Goal: Task Accomplishment & Management: Manage account settings

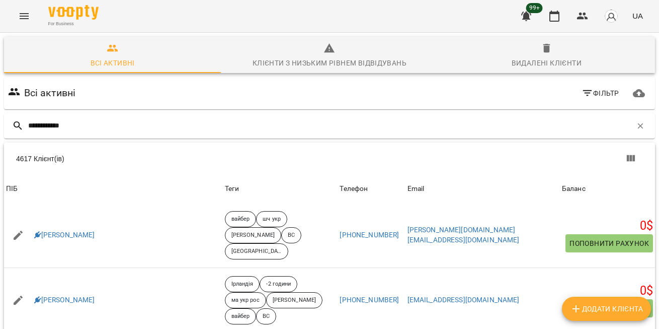
type input "**********"
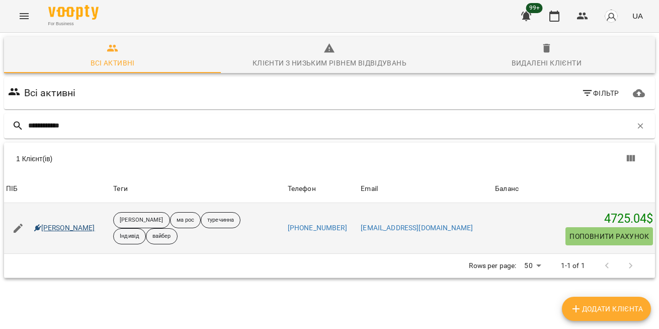
click at [78, 227] on link "[PERSON_NAME]" at bounding box center [64, 228] width 61 height 10
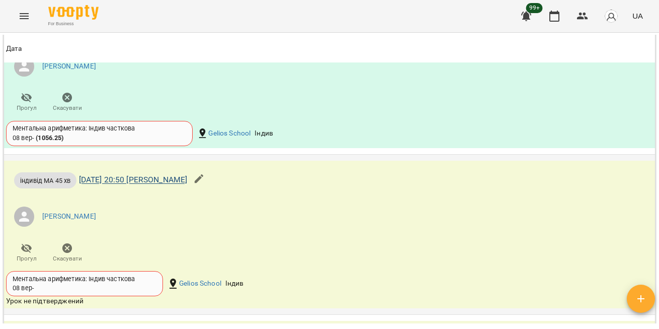
scroll to position [1464, 0]
click at [27, 19] on icon "Menu" at bounding box center [24, 16] width 12 height 12
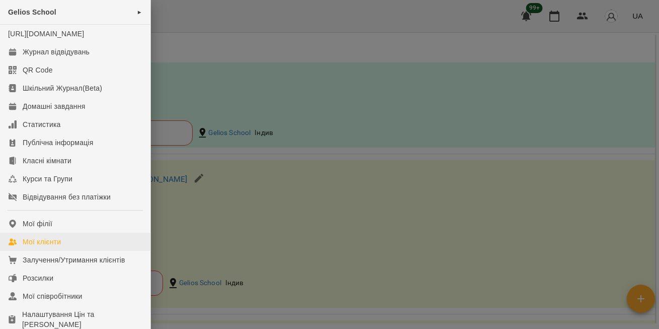
click at [40, 247] on div "Мої клієнти" at bounding box center [42, 242] width 38 height 10
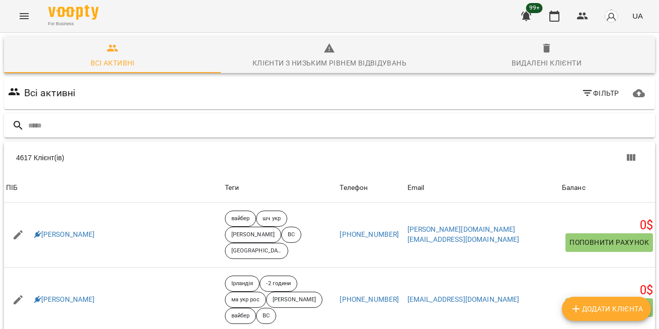
click at [97, 127] on input "text" at bounding box center [339, 125] width 623 height 17
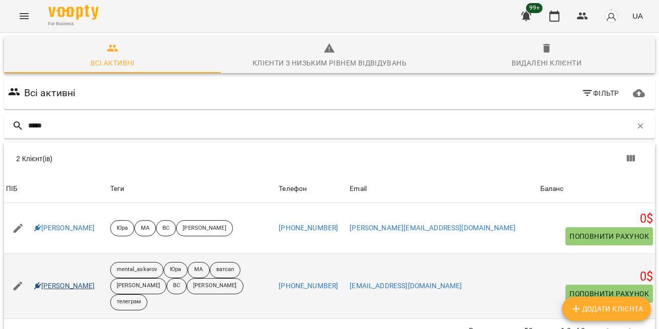
type input "*****"
click at [61, 281] on link "[PERSON_NAME]" at bounding box center [64, 286] width 61 height 10
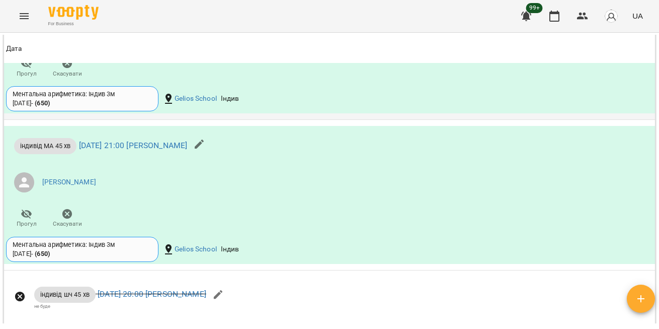
scroll to position [1866, 0]
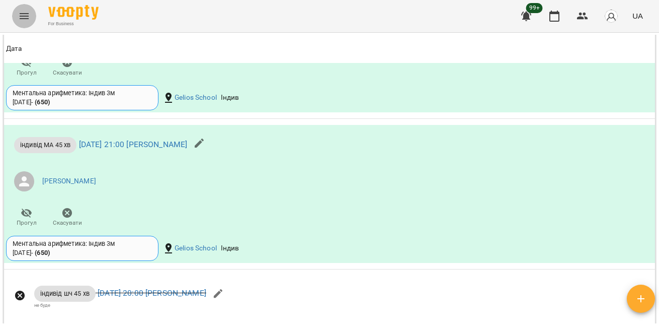
click at [27, 16] on icon "Menu" at bounding box center [24, 16] width 12 height 12
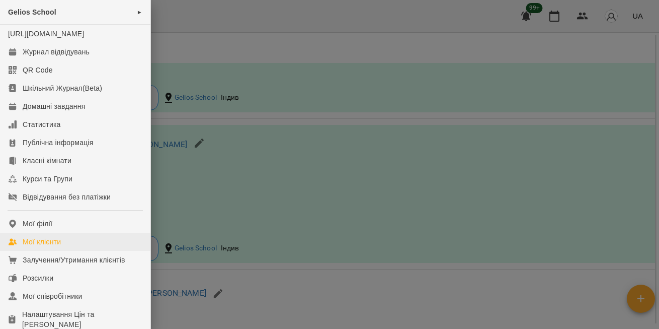
click at [45, 247] on div "Мої клієнти" at bounding box center [42, 242] width 38 height 10
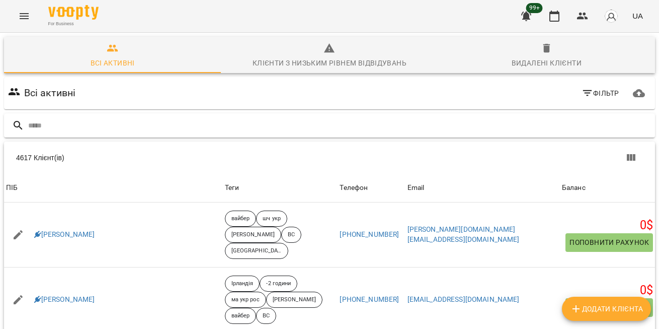
click at [81, 122] on input "text" at bounding box center [339, 125] width 623 height 17
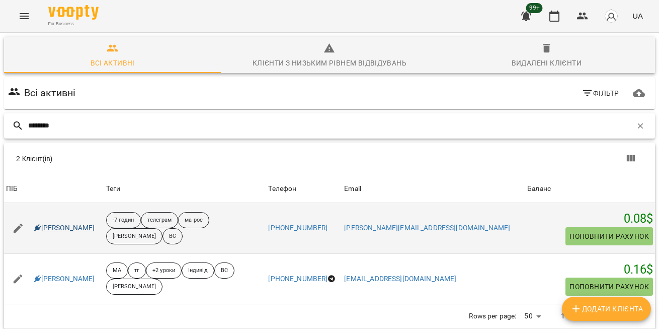
type input "*******"
click at [66, 225] on link "[PERSON_NAME]" at bounding box center [64, 228] width 61 height 10
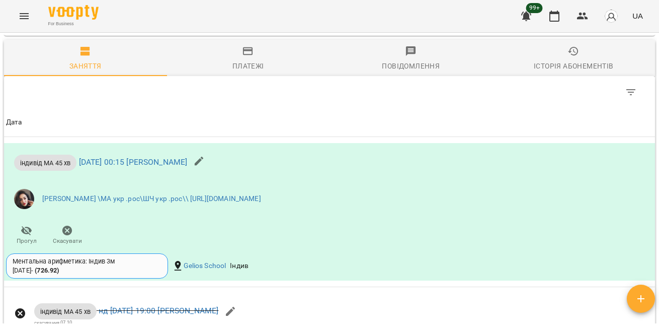
scroll to position [1081, 0]
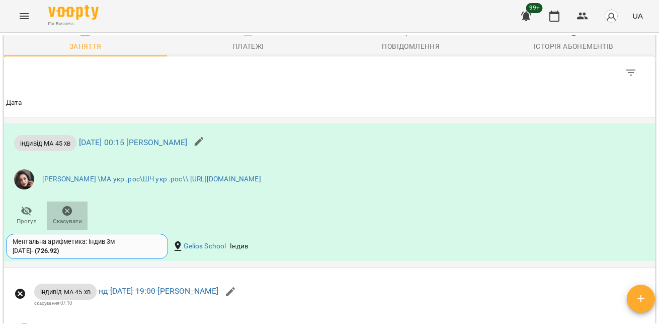
click at [63, 206] on icon "button" at bounding box center [67, 211] width 10 height 10
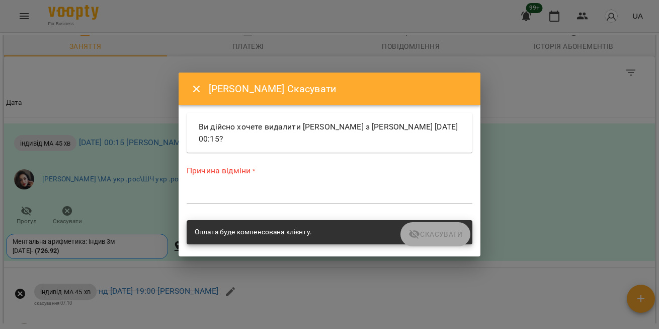
click at [266, 196] on textarea at bounding box center [330, 195] width 286 height 9
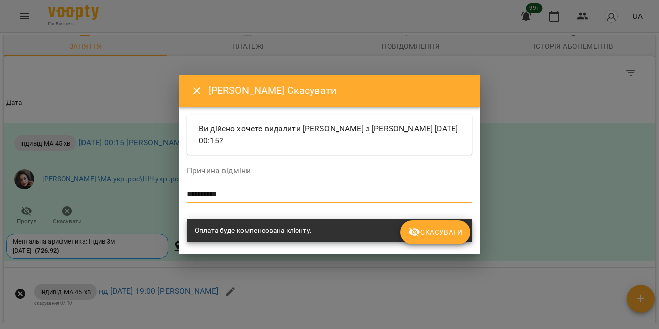
type textarea "**********"
click at [453, 231] on span "Скасувати" at bounding box center [436, 232] width 54 height 12
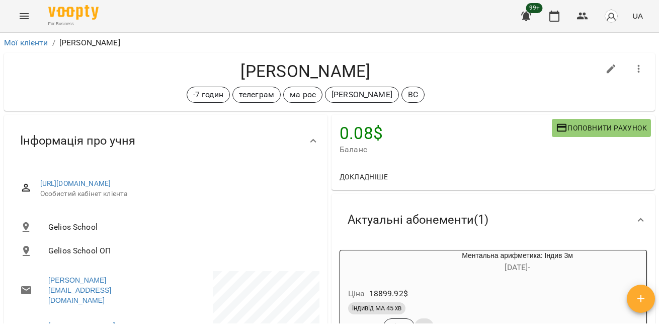
scroll to position [0, 0]
click at [76, 43] on p "[PERSON_NAME]" at bounding box center [89, 43] width 61 height 12
click at [32, 43] on link "Мої клієнти" at bounding box center [26, 43] width 44 height 10
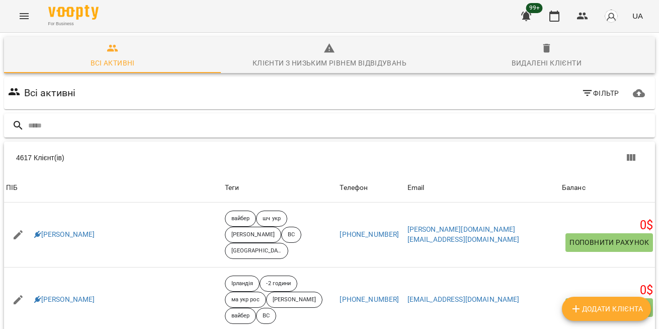
click at [135, 116] on div at bounding box center [329, 125] width 651 height 25
click at [118, 118] on input "text" at bounding box center [339, 125] width 623 height 17
type input "*******"
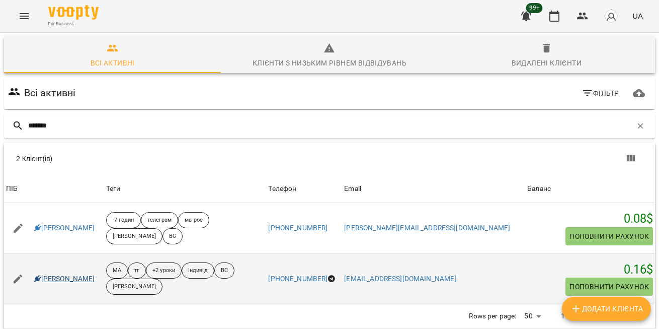
click at [64, 277] on link "[PERSON_NAME]" at bounding box center [64, 279] width 61 height 10
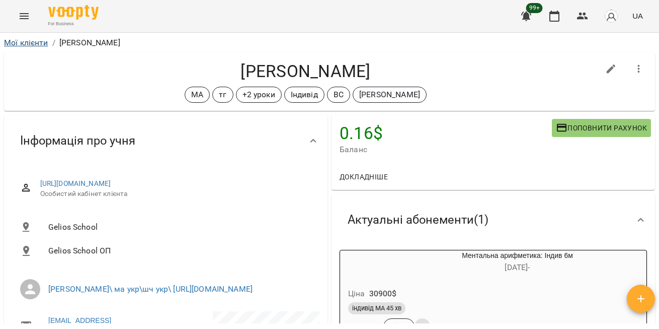
click at [18, 40] on link "Мої клієнти" at bounding box center [26, 43] width 44 height 10
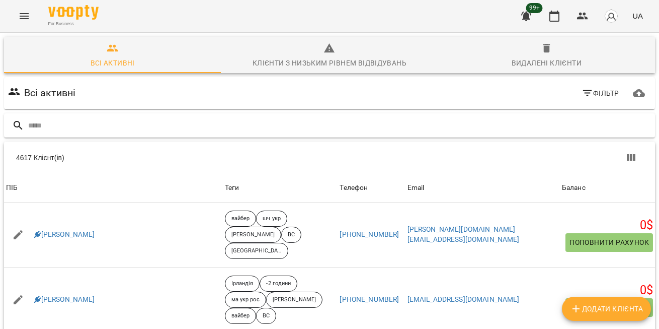
click at [78, 133] on input "text" at bounding box center [339, 125] width 623 height 17
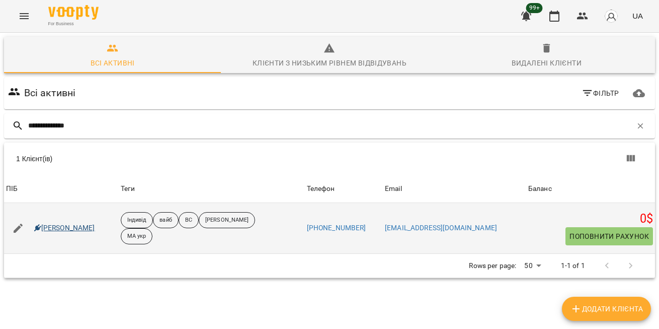
type input "**********"
click at [52, 231] on link "[PERSON_NAME]" at bounding box center [64, 228] width 61 height 10
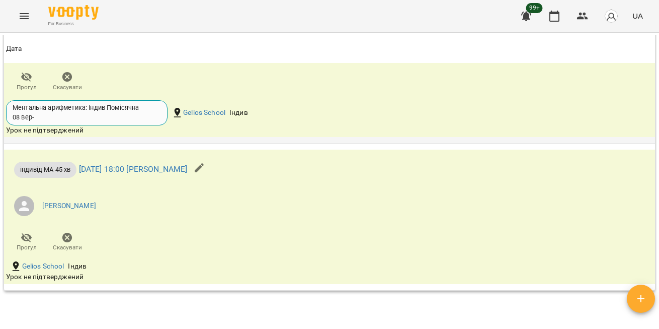
scroll to position [1704, 0]
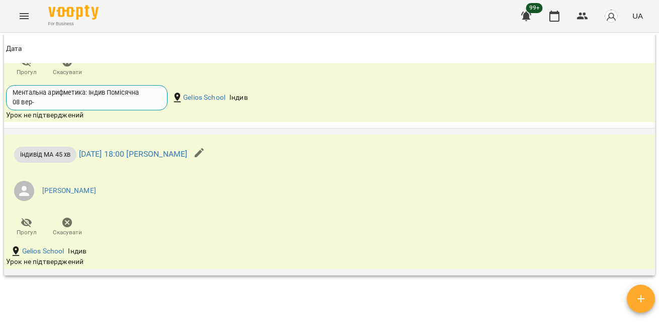
click at [72, 229] on icon "button" at bounding box center [67, 222] width 12 height 12
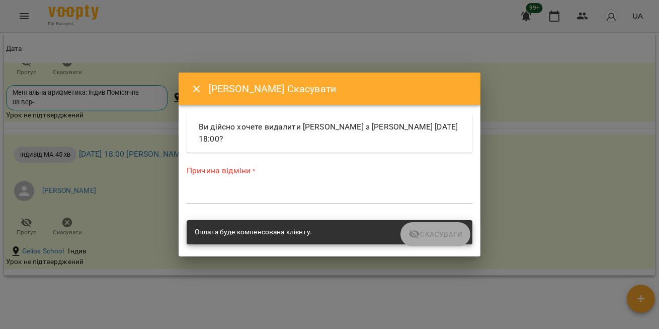
click at [272, 189] on div "*" at bounding box center [330, 196] width 286 height 16
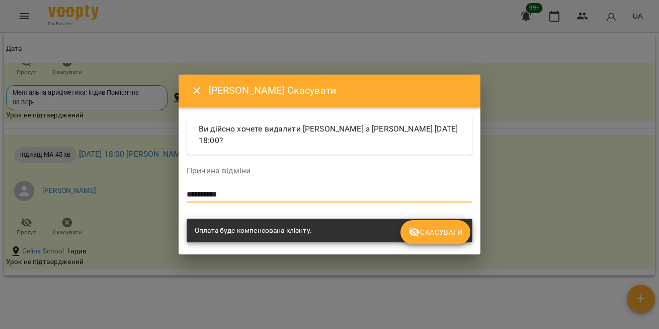
type textarea "**********"
click at [440, 235] on span "Скасувати" at bounding box center [436, 232] width 54 height 12
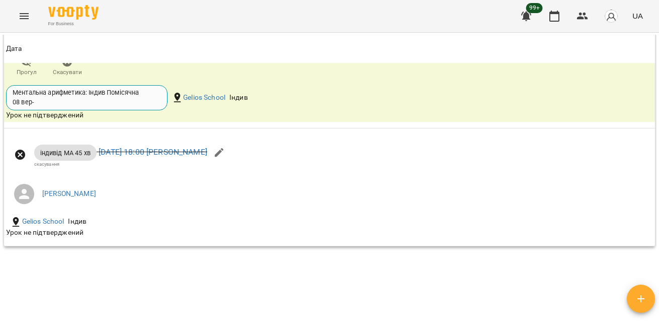
scroll to position [1124, 0]
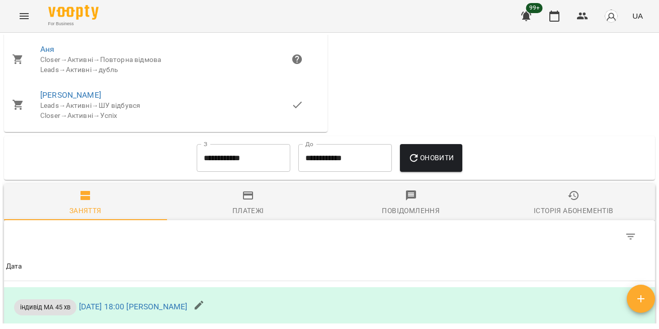
click at [18, 5] on div "For Business 99+ UA" at bounding box center [329, 16] width 659 height 32
click at [24, 19] on icon "Menu" at bounding box center [24, 16] width 9 height 6
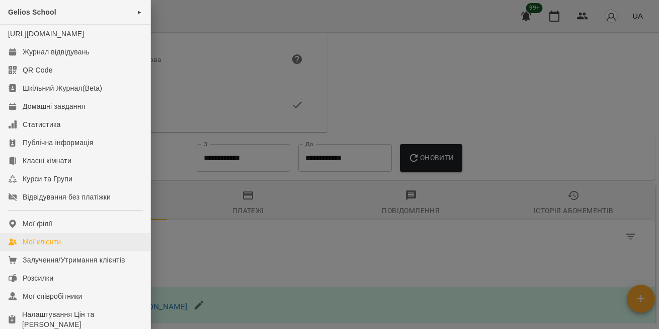
click at [45, 247] on div "Мої клієнти" at bounding box center [42, 242] width 38 height 10
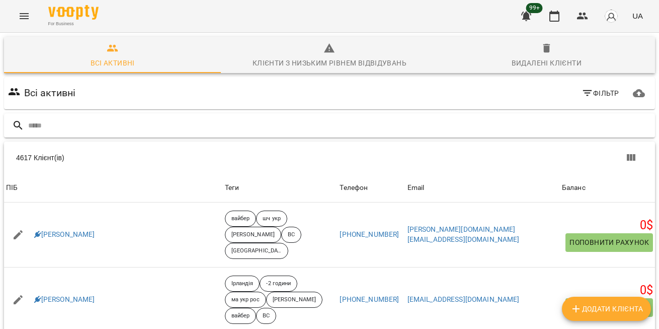
click at [120, 122] on input "text" at bounding box center [339, 125] width 623 height 17
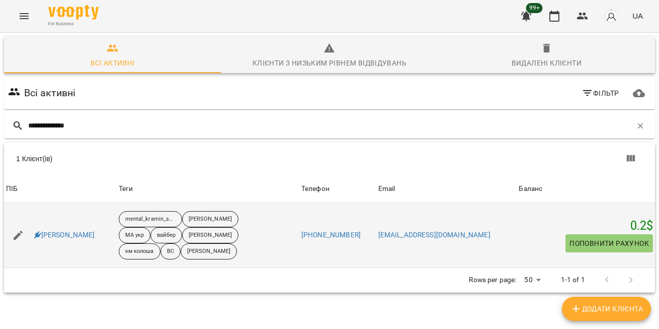
type input "**********"
click at [55, 227] on div "[PERSON_NAME]" at bounding box center [60, 235] width 113 height 28
click at [54, 233] on link "[PERSON_NAME]" at bounding box center [64, 235] width 61 height 10
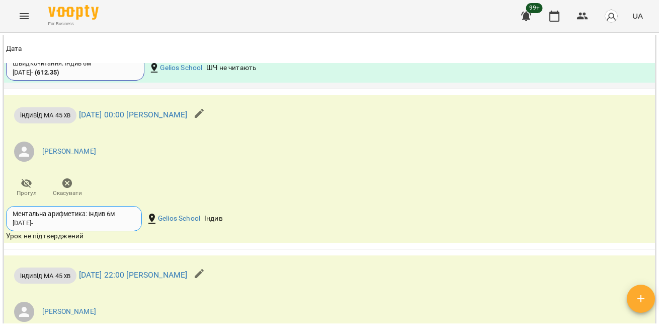
scroll to position [2198, 0]
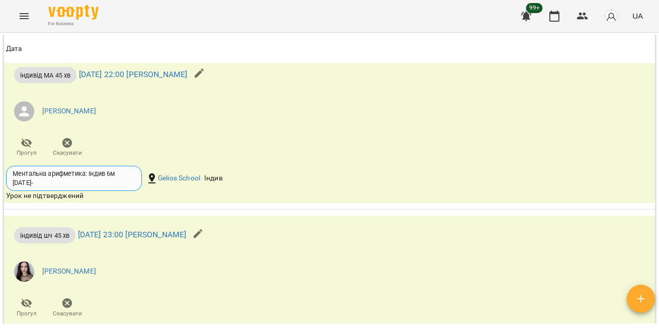
click at [15, 20] on button "Menu" at bounding box center [24, 16] width 24 height 24
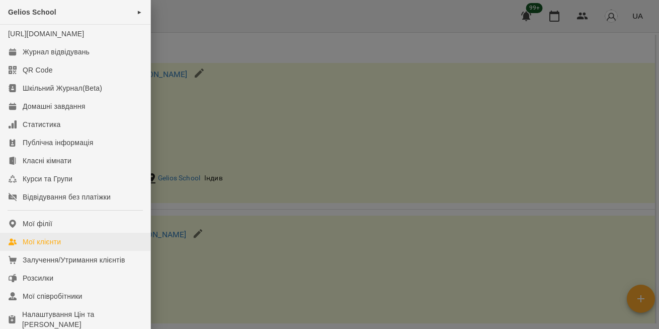
click at [35, 247] on div "Мої клієнти" at bounding box center [42, 242] width 38 height 10
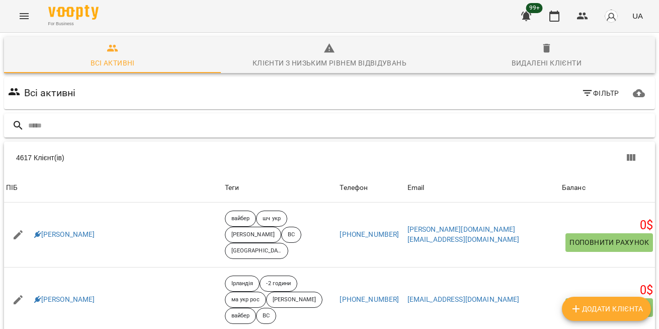
click at [57, 124] on input "text" at bounding box center [339, 125] width 623 height 17
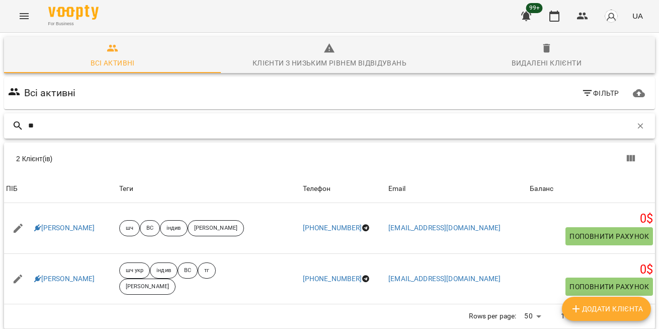
type input "*"
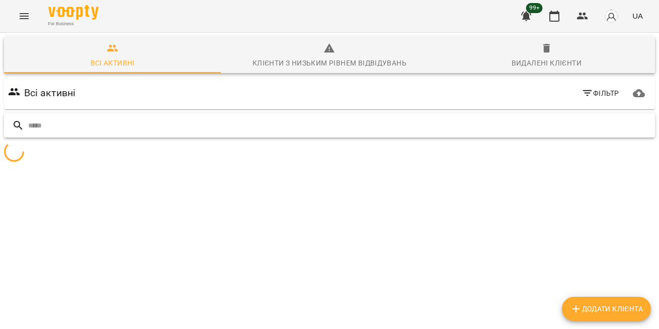
paste input "**********"
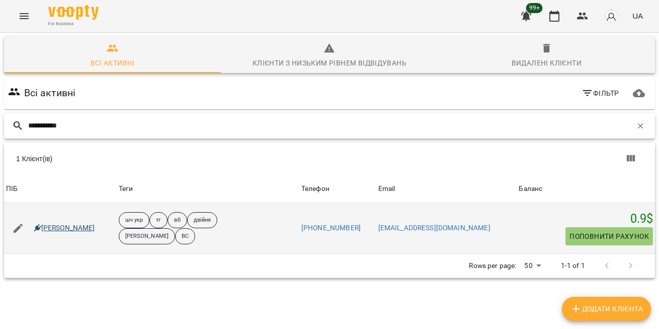
type input "**********"
click at [67, 231] on link "[PERSON_NAME]" at bounding box center [64, 228] width 61 height 10
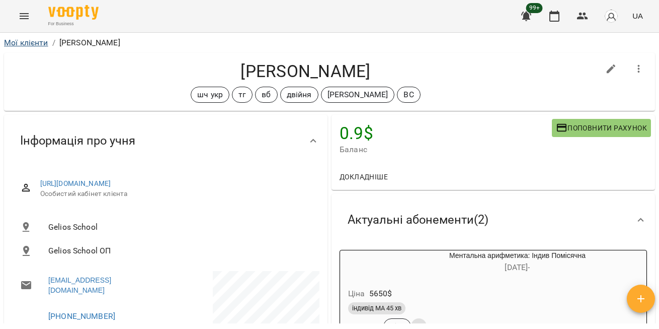
click at [41, 46] on link "Мої клієнти" at bounding box center [26, 43] width 44 height 10
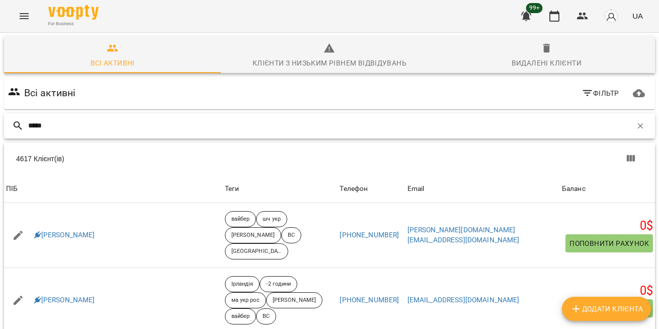
type input "*****"
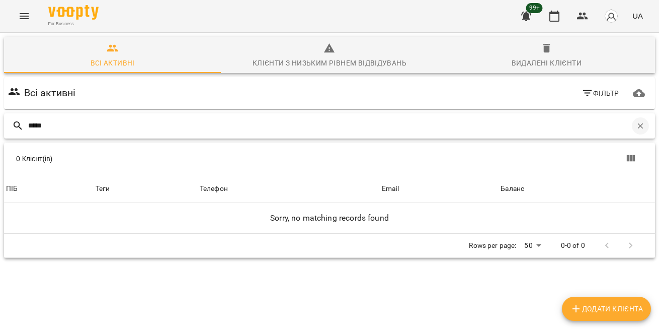
click at [646, 122] on button "button" at bounding box center [640, 125] width 17 height 17
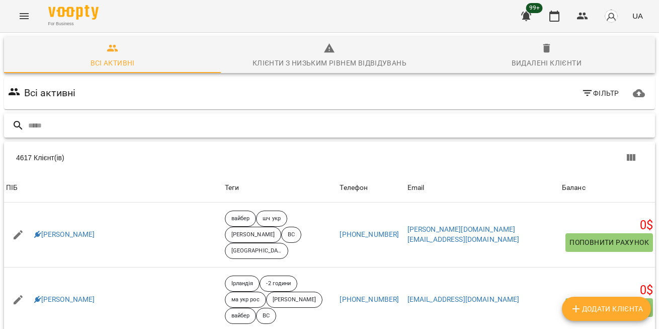
click at [61, 128] on input "text" at bounding box center [339, 125] width 623 height 17
paste input "**********"
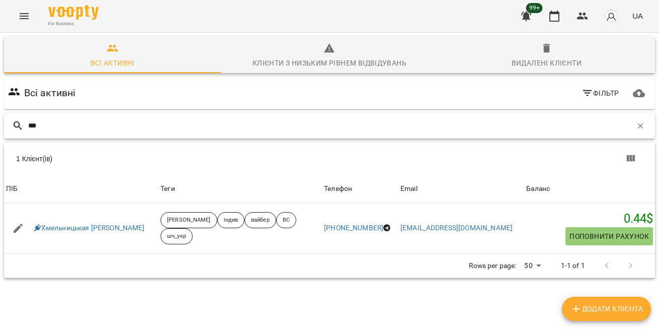
type input "*"
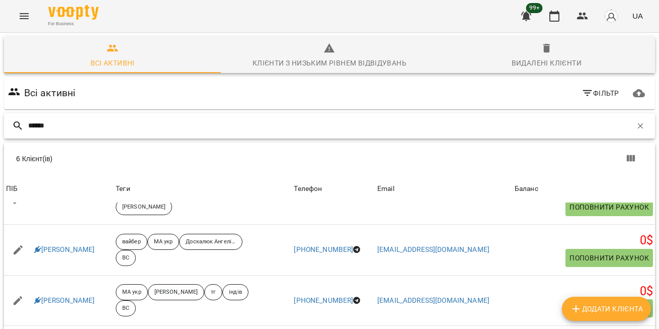
scroll to position [79, 0]
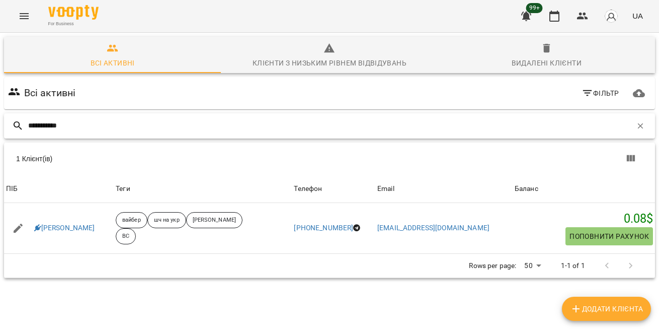
type input "**********"
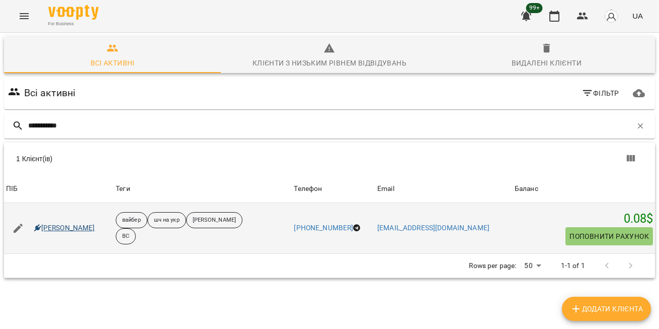
drag, startPoint x: 107, startPoint y: 123, endPoint x: 48, endPoint y: 225, distance: 117.3
click at [48, 225] on link "[PERSON_NAME]" at bounding box center [64, 228] width 61 height 10
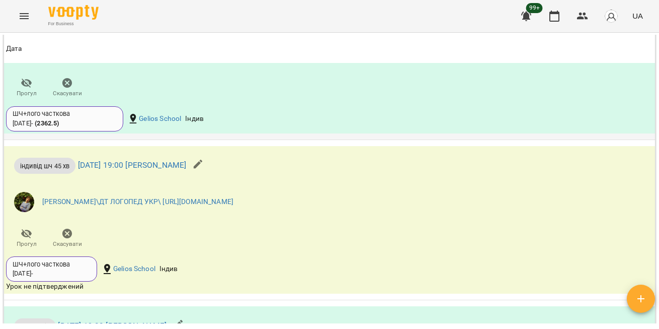
scroll to position [1715, 0]
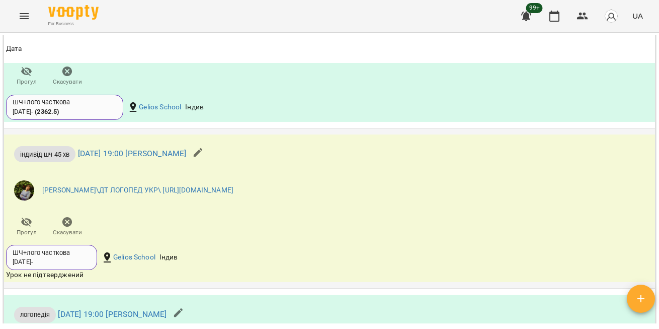
click at [70, 228] on icon "button" at bounding box center [67, 222] width 12 height 12
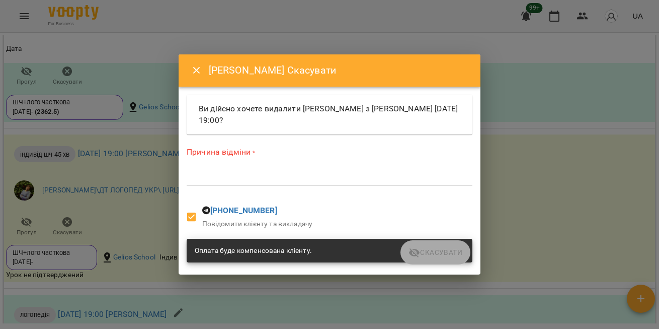
click at [238, 180] on textarea at bounding box center [330, 177] width 286 height 9
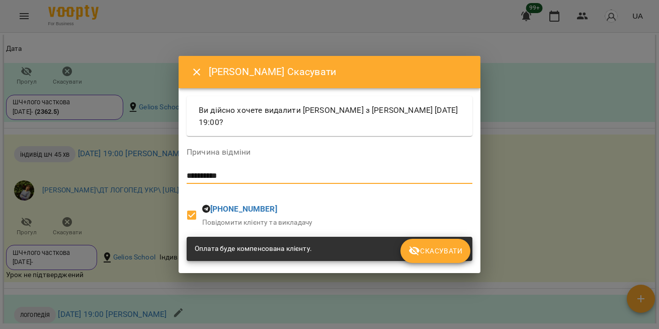
type textarea "**********"
click at [423, 258] on button "Скасувати" at bounding box center [436, 251] width 70 height 24
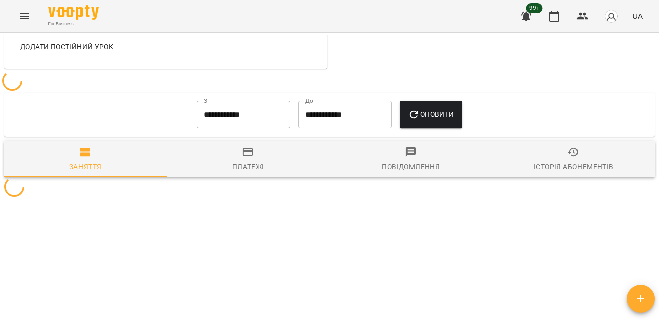
scroll to position [1118, 0]
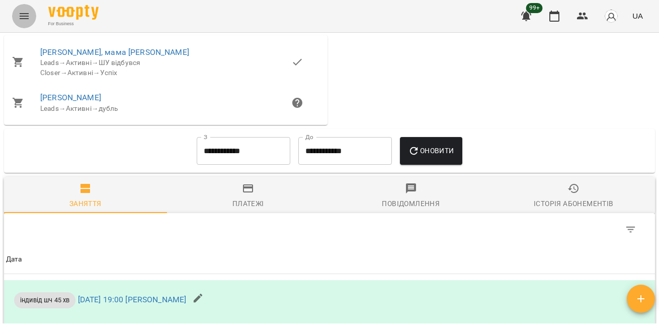
click at [26, 18] on icon "Menu" at bounding box center [24, 16] width 9 height 6
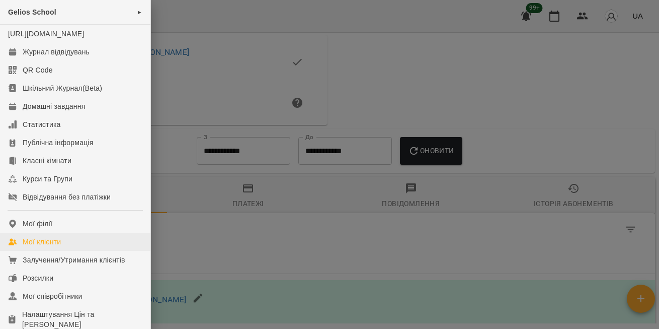
click at [44, 247] on div "Мої клієнти" at bounding box center [42, 242] width 38 height 10
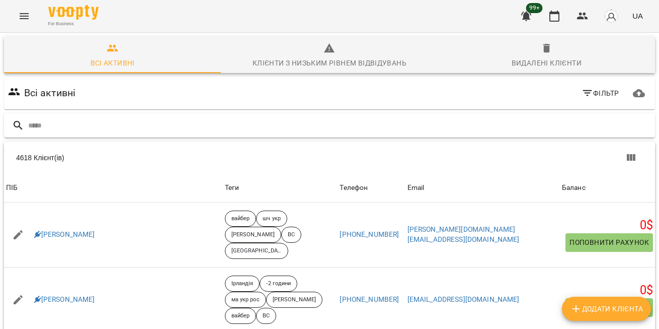
click at [69, 128] on input "text" at bounding box center [339, 125] width 623 height 17
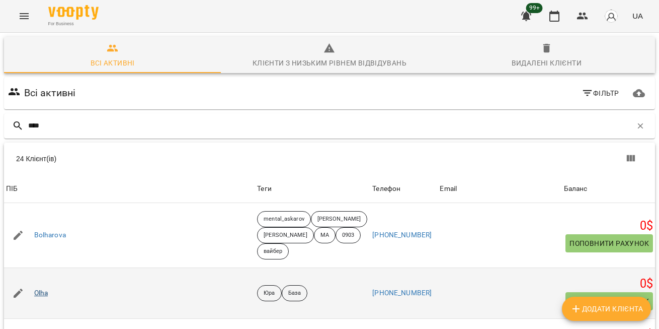
type input "****"
click at [37, 288] on link "Olha" at bounding box center [41, 293] width 14 height 10
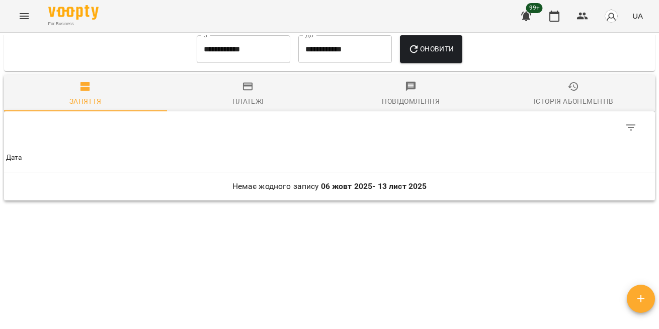
scroll to position [572, 0]
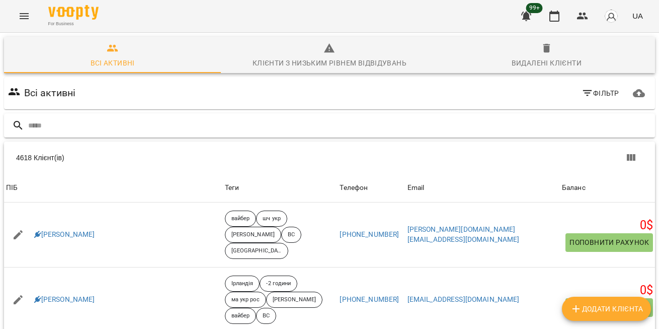
click at [87, 127] on input "text" at bounding box center [339, 125] width 623 height 17
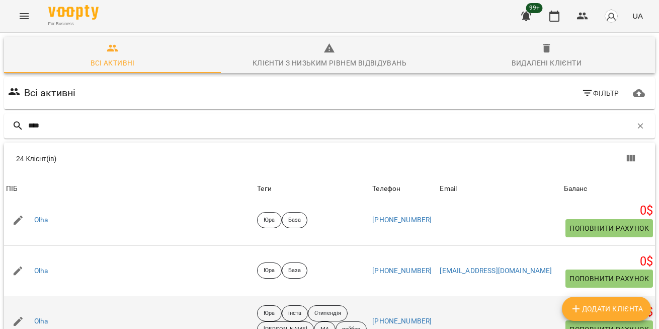
scroll to position [74, 0]
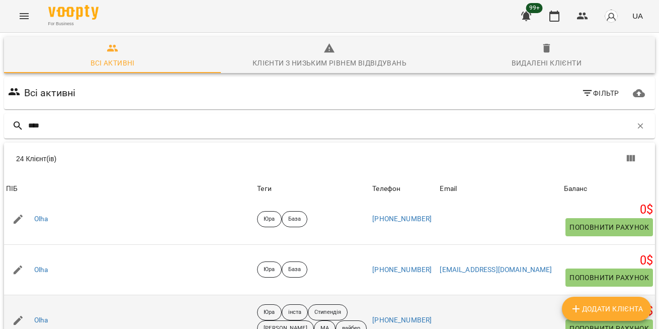
type input "****"
click at [39, 313] on div "Olha" at bounding box center [41, 320] width 18 height 14
click at [38, 315] on link "Olha" at bounding box center [41, 320] width 14 height 10
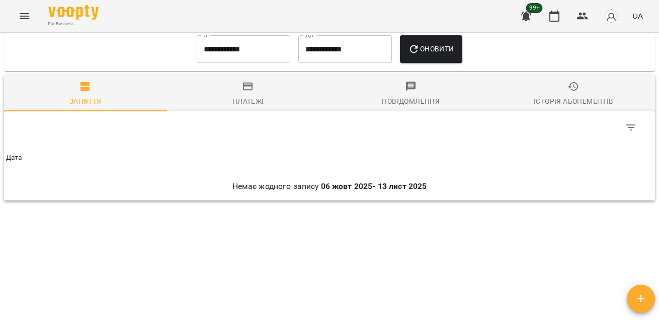
scroll to position [572, 0]
click at [23, 13] on icon "Menu" at bounding box center [24, 16] width 12 height 12
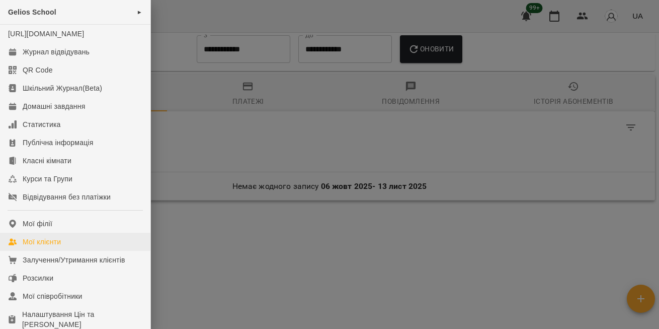
click at [39, 247] on div "Мої клієнти" at bounding box center [42, 242] width 38 height 10
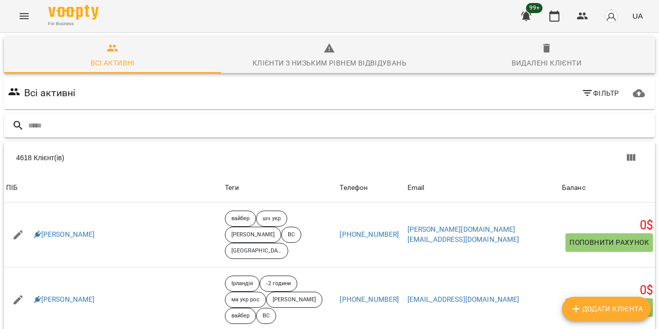
click at [51, 129] on input "text" at bounding box center [339, 125] width 623 height 17
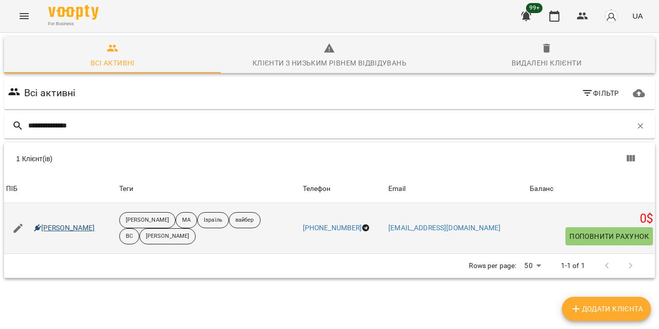
type input "**********"
click at [59, 229] on link "[PERSON_NAME]" at bounding box center [64, 228] width 61 height 10
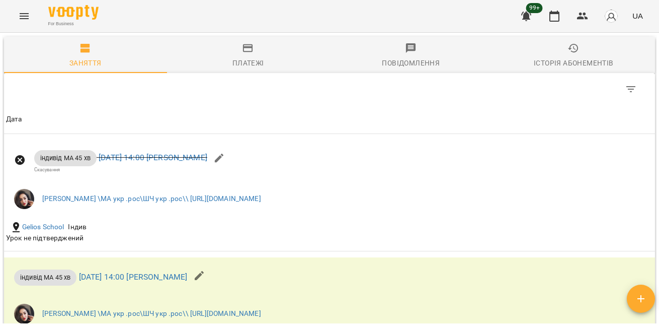
scroll to position [1190, 0]
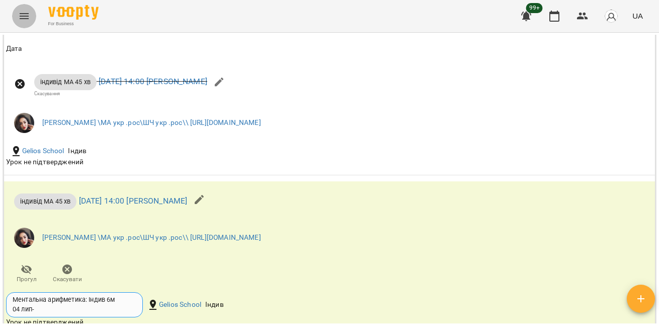
click at [23, 22] on button "Menu" at bounding box center [24, 16] width 24 height 24
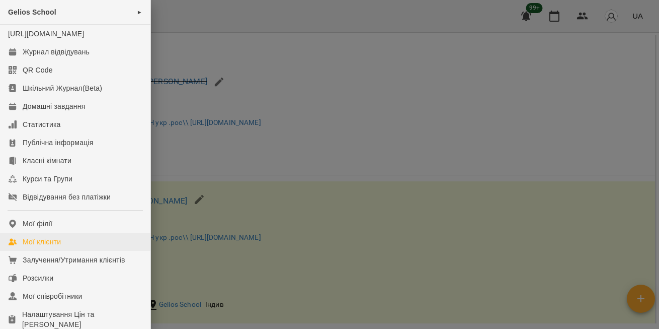
click at [52, 247] on div "Мої клієнти" at bounding box center [42, 242] width 38 height 10
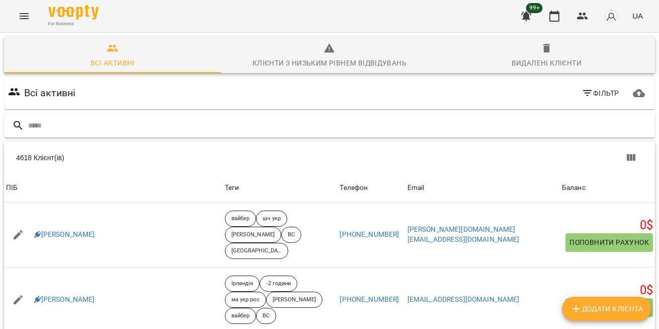
click at [88, 128] on input "text" at bounding box center [339, 125] width 623 height 17
type input "*****"
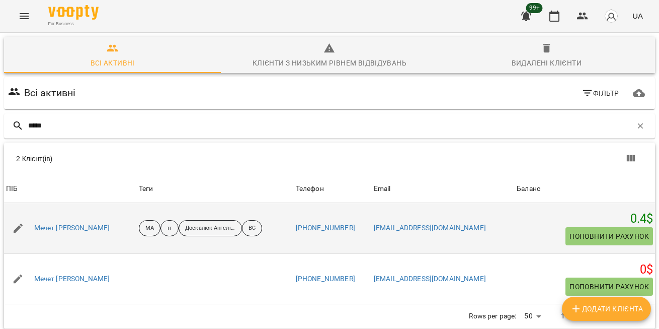
click at [63, 222] on div "Мечет [PERSON_NAME]" at bounding box center [72, 228] width 80 height 14
click at [71, 230] on link "Мечет [PERSON_NAME]" at bounding box center [72, 228] width 76 height 10
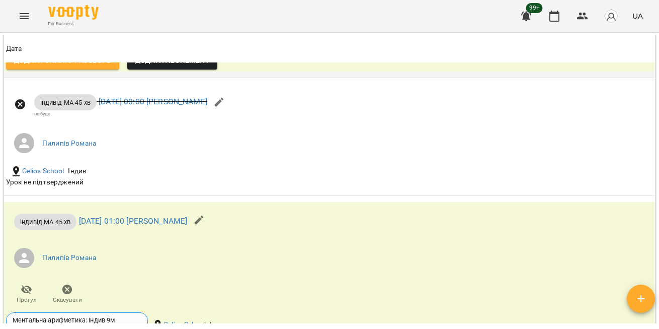
scroll to position [1515, 0]
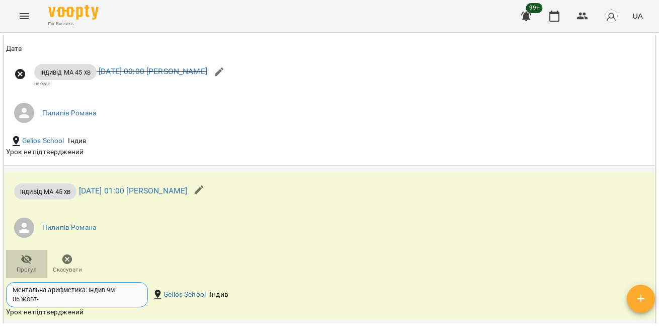
click at [30, 255] on icon "button" at bounding box center [26, 260] width 11 height 10
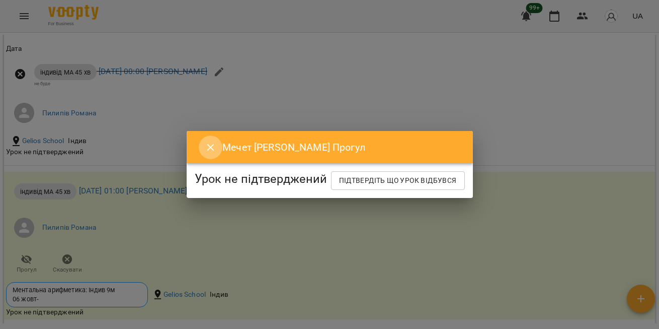
click at [205, 141] on icon "Close" at bounding box center [211, 147] width 12 height 12
